Goal: Check status: Check status

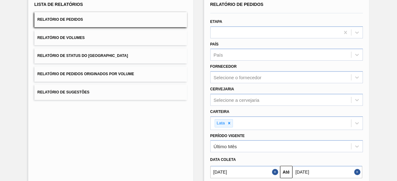
scroll to position [106, 0]
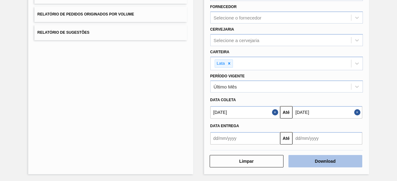
click at [335, 163] on button "Download" at bounding box center [325, 161] width 74 height 12
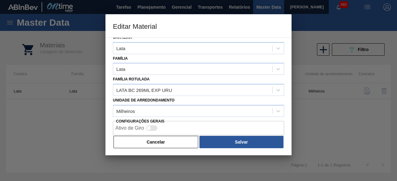
scroll to position [0, 41]
click at [187, 142] on button "Cancelar" at bounding box center [155, 142] width 85 height 12
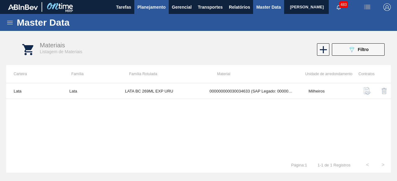
click at [151, 8] on span "Planejamento" at bounding box center [151, 6] width 28 height 7
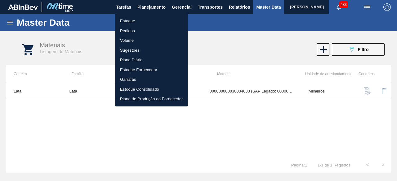
click at [142, 18] on li "Estoque" at bounding box center [151, 21] width 73 height 10
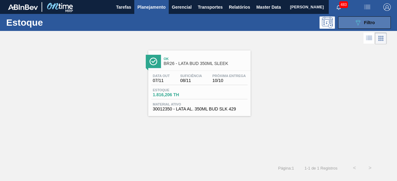
click at [347, 21] on button "089F7B8B-B2A5-4AFE-B5C0-19BA573D28AC Filtro" at bounding box center [364, 22] width 53 height 12
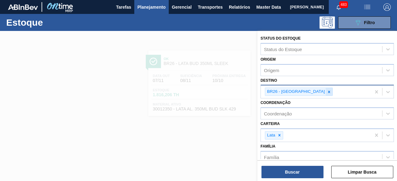
click at [328, 92] on icon at bounding box center [329, 92] width 2 height 2
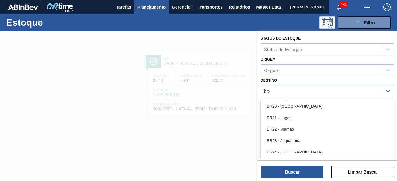
type input "br27"
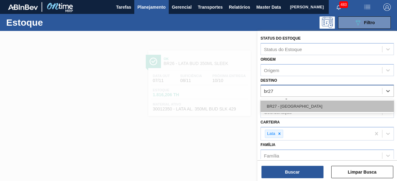
click at [292, 104] on div "BR27 - Nova Minas" at bounding box center [326, 106] width 133 height 11
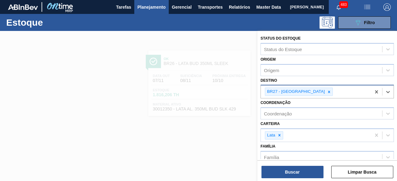
scroll to position [62, 0]
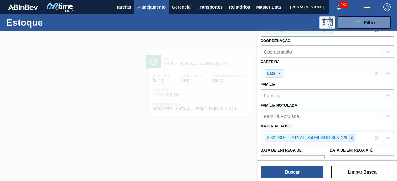
click at [351, 137] on icon at bounding box center [351, 138] width 2 height 2
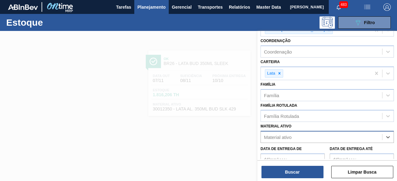
paste ativo "30029834"
type ativo "30029834"
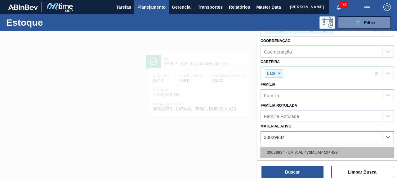
click at [322, 150] on div "30029834 - LATA AL 473ML AP MP 429" at bounding box center [326, 152] width 133 height 11
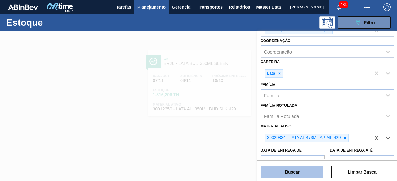
click at [302, 174] on button "Buscar" at bounding box center [292, 172] width 62 height 12
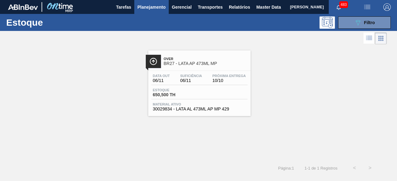
click at [186, 79] on span "06/11" at bounding box center [191, 80] width 22 height 5
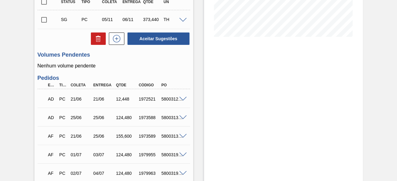
scroll to position [124, 0]
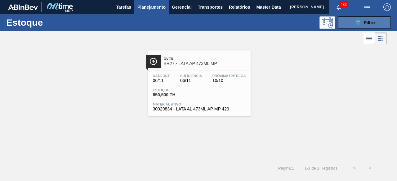
click at [359, 23] on icon "089F7B8B-B2A5-4AFE-B5C0-19BA573D28AC" at bounding box center [357, 22] width 7 height 7
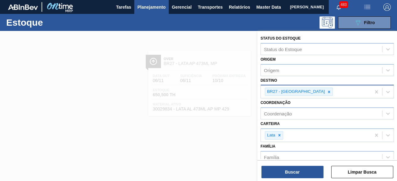
click at [325, 89] on div at bounding box center [328, 92] width 7 height 8
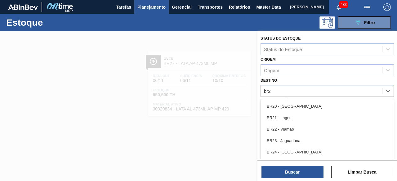
type input "br28"
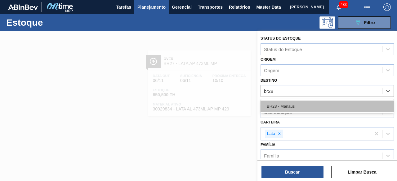
click at [292, 106] on div "BR28 - Manaus" at bounding box center [326, 106] width 133 height 11
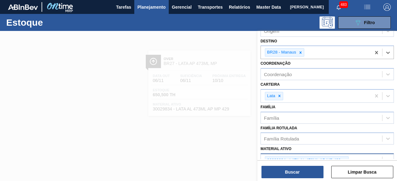
scroll to position [62, 0]
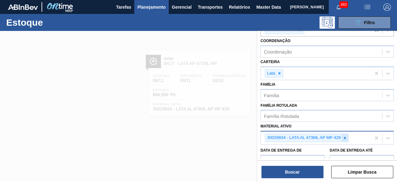
click at [345, 138] on icon at bounding box center [344, 138] width 4 height 4
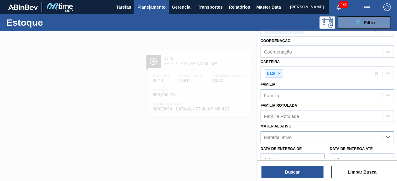
paste ativo "30003831"
type ativo "30003831"
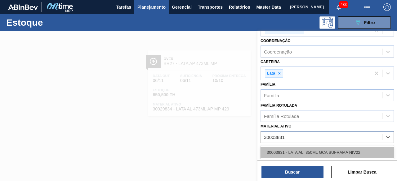
click at [312, 154] on div "30003831 - LATA AL. 350ML GCA SUFRAMA NIV22" at bounding box center [326, 152] width 133 height 11
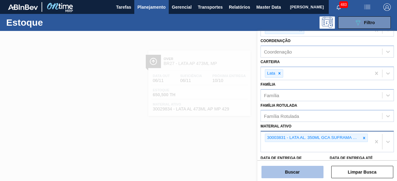
click at [305, 169] on button "Buscar" at bounding box center [292, 172] width 62 height 12
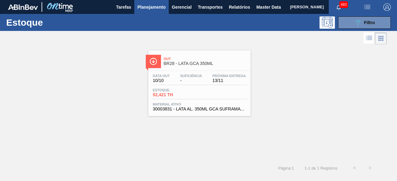
click at [177, 83] on div "Data out 10/10 Suficiência - Próxima Entrega 13/11" at bounding box center [199, 79] width 96 height 11
